Goal: Information Seeking & Learning: Check status

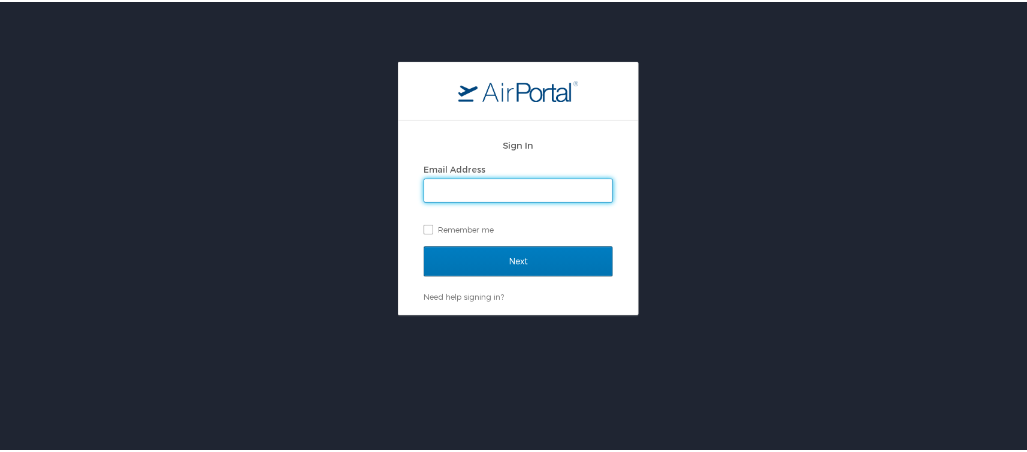
type input "[PERSON_NAME][EMAIL_ADDRESS][PERSON_NAME][DOMAIN_NAME]"
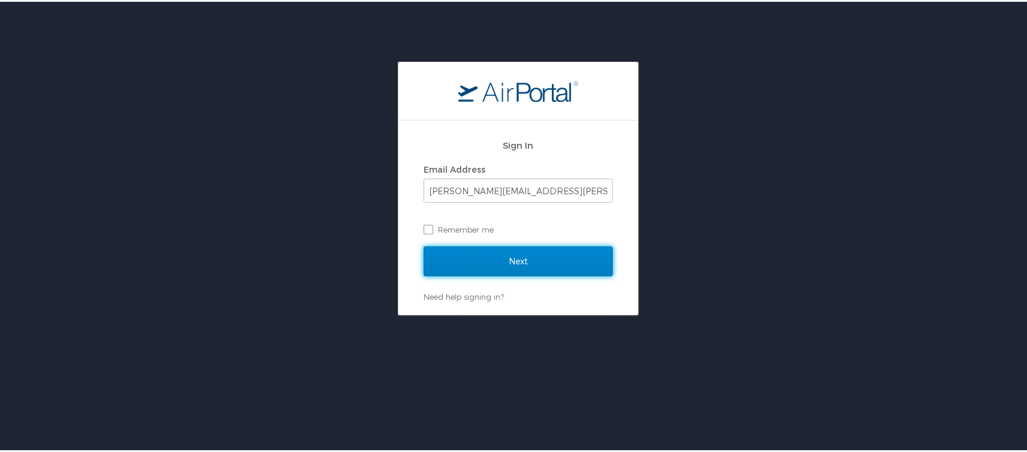
click at [544, 256] on input "Next" at bounding box center [518, 260] width 189 height 30
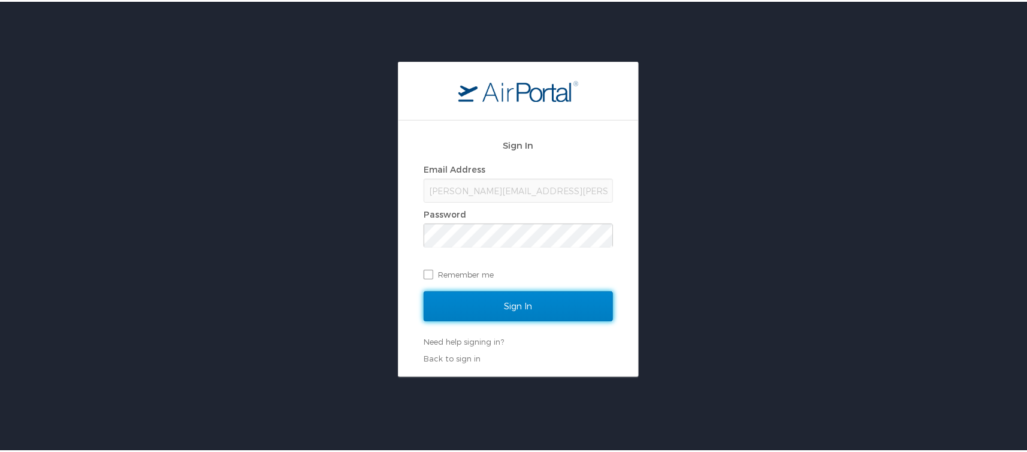
click at [517, 306] on input "Sign In" at bounding box center [518, 305] width 189 height 30
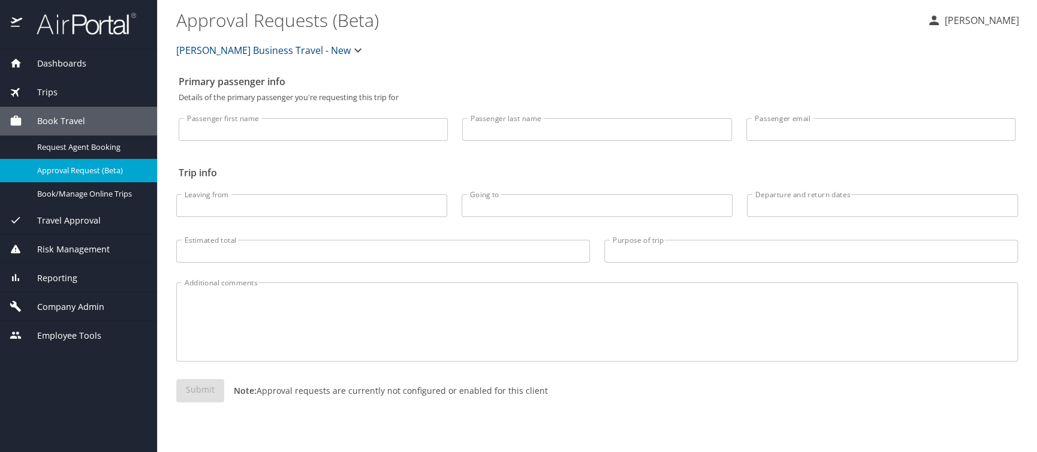
click at [35, 96] on span "Trips" at bounding box center [39, 92] width 35 height 13
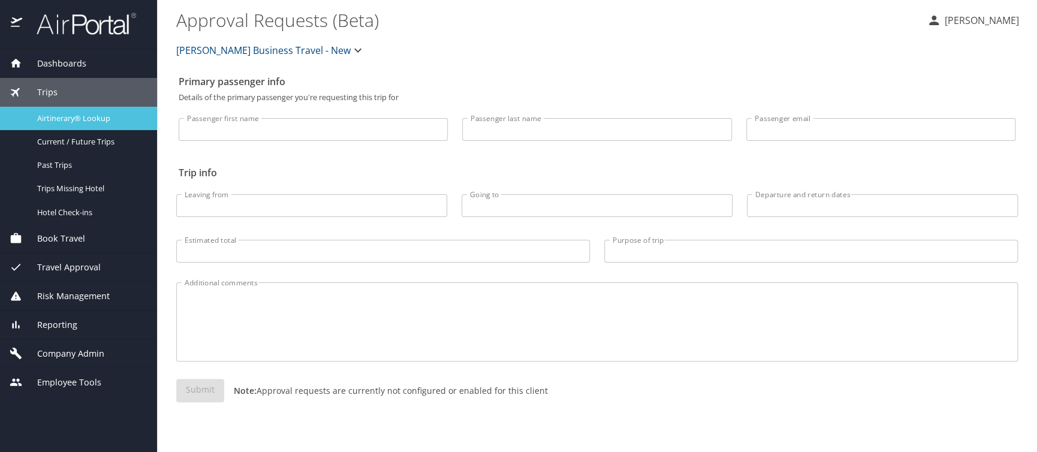
click at [60, 117] on span "Airtinerary® Lookup" at bounding box center [89, 118] width 105 height 11
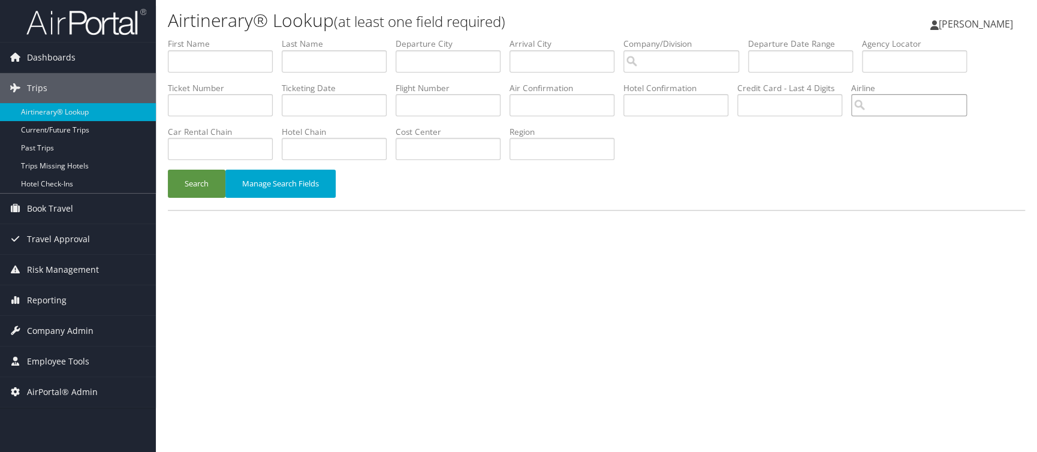
click at [851, 94] on input "search" at bounding box center [909, 105] width 116 height 22
click at [569, 109] on div "AirVendor" at bounding box center [575, 112] width 91 height 12
type input "Hawaiian Airlines"
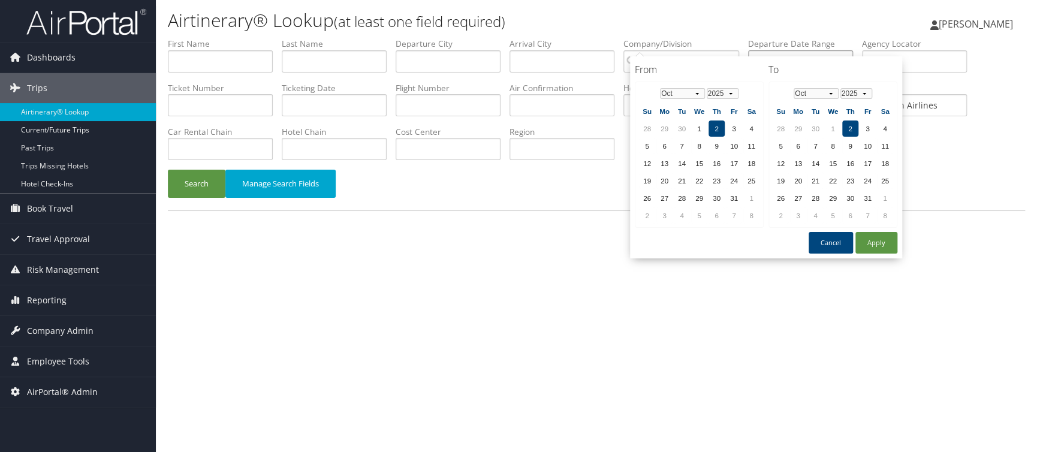
click at [748, 50] on input "text" at bounding box center [800, 61] width 105 height 22
click at [698, 88] on select "Jan Feb Mar Apr May Jun Jul Aug Sep Oct Nov Dec" at bounding box center [682, 93] width 45 height 11
click at [732, 88] on select "1975 1976 1977 1978 1979 1980 1981 1982 1983 1984 1985 1986 1987 1988 1989 1990…" at bounding box center [723, 93] width 32 height 11
click at [678, 176] on td "21" at bounding box center [682, 181] width 16 height 16
click at [828, 89] on select "Jan Feb Mar Apr May Jun Jul Aug Sep Oct Nov Dec" at bounding box center [816, 93] width 45 height 11
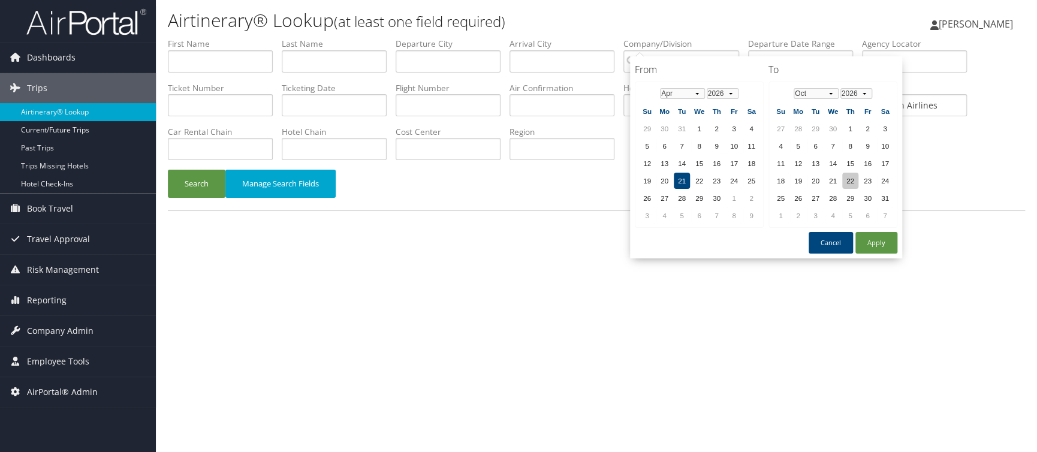
click at [848, 174] on td "22" at bounding box center [850, 181] width 16 height 16
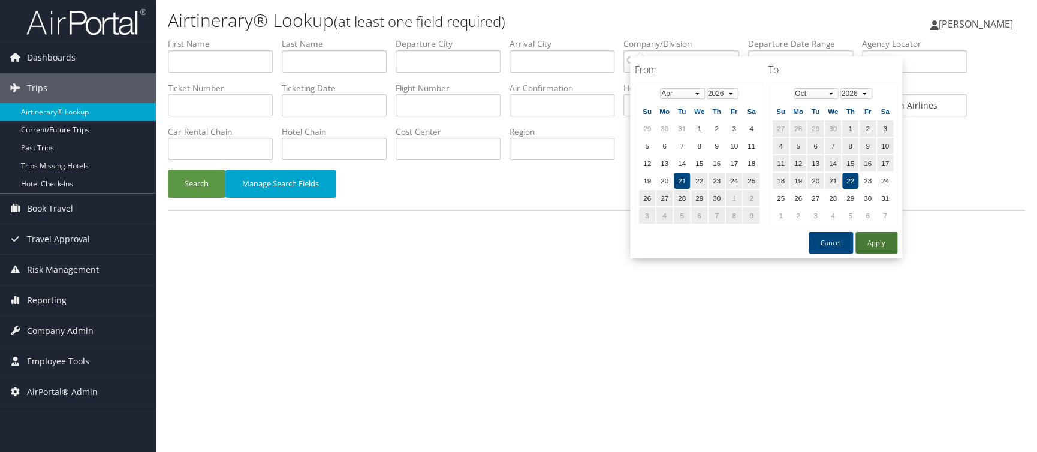
click at [884, 237] on button "Apply" at bounding box center [876, 243] width 42 height 22
type input "04/21/2026 - 10/22/2026"
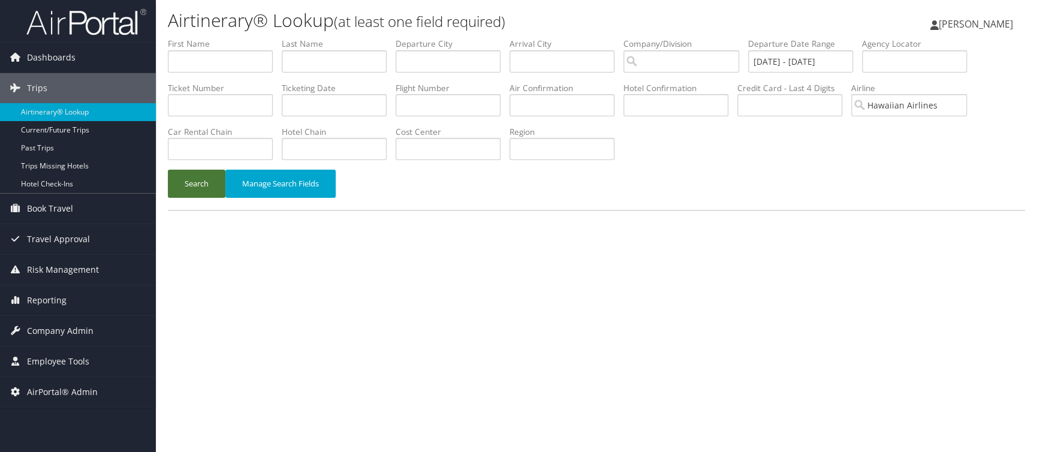
click at [188, 170] on button "Search" at bounding box center [197, 184] width 58 height 28
